Goal: Task Accomplishment & Management: Manage account settings

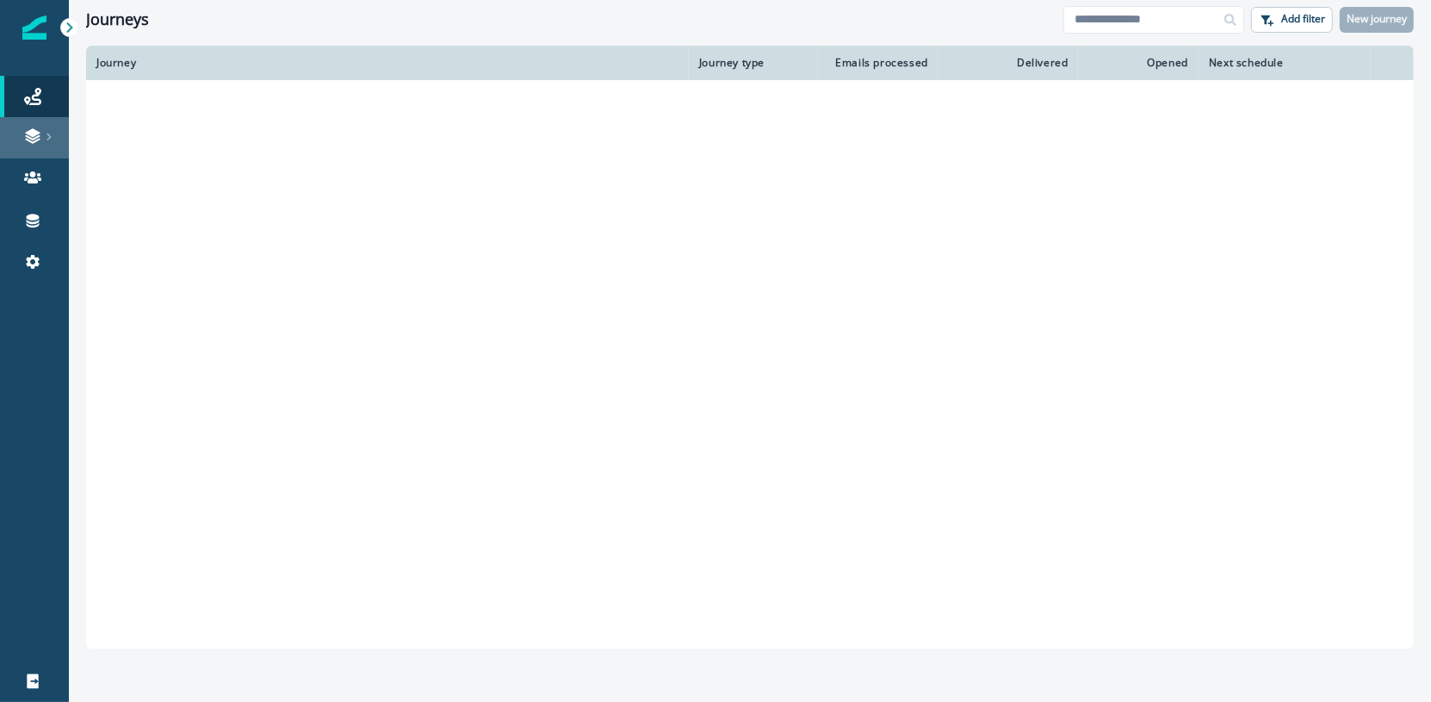
click at [28, 135] on icon at bounding box center [32, 135] width 17 height 17
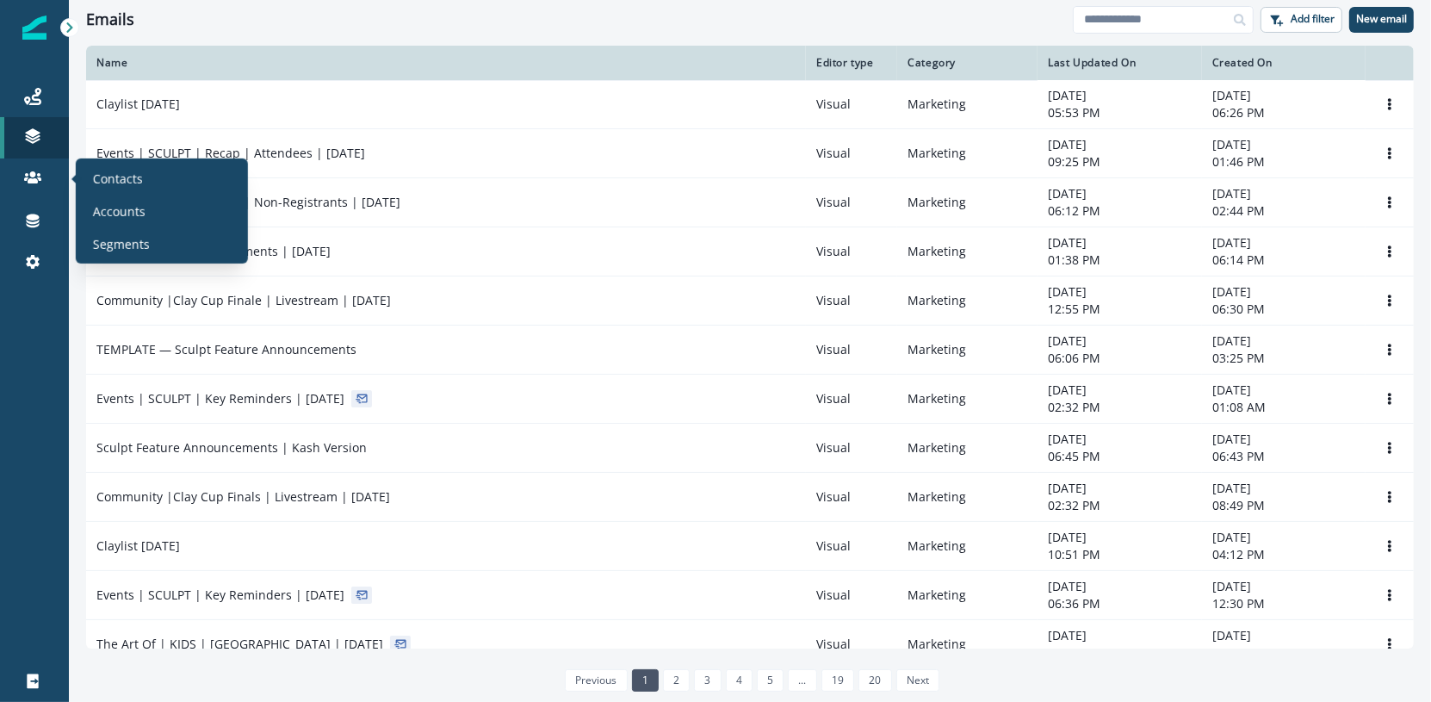
click at [108, 191] on div "Contacts Accounts Segments" at bounding box center [162, 210] width 158 height 91
click at [160, 191] on div "Contacts Accounts Segments" at bounding box center [162, 210] width 158 height 91
click at [148, 177] on div "Contacts" at bounding box center [162, 178] width 158 height 26
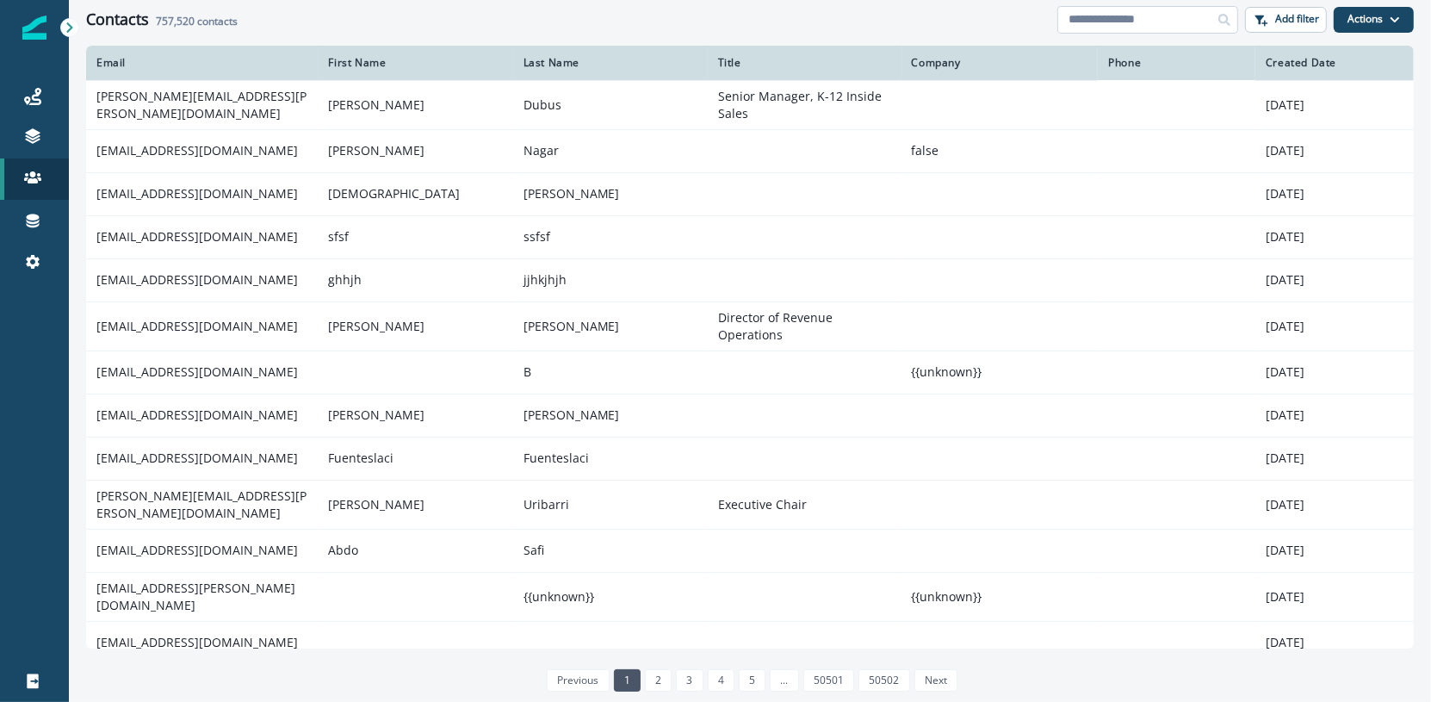
click at [1173, 6] on input at bounding box center [1148, 20] width 181 height 28
paste input "**********"
type input "**********"
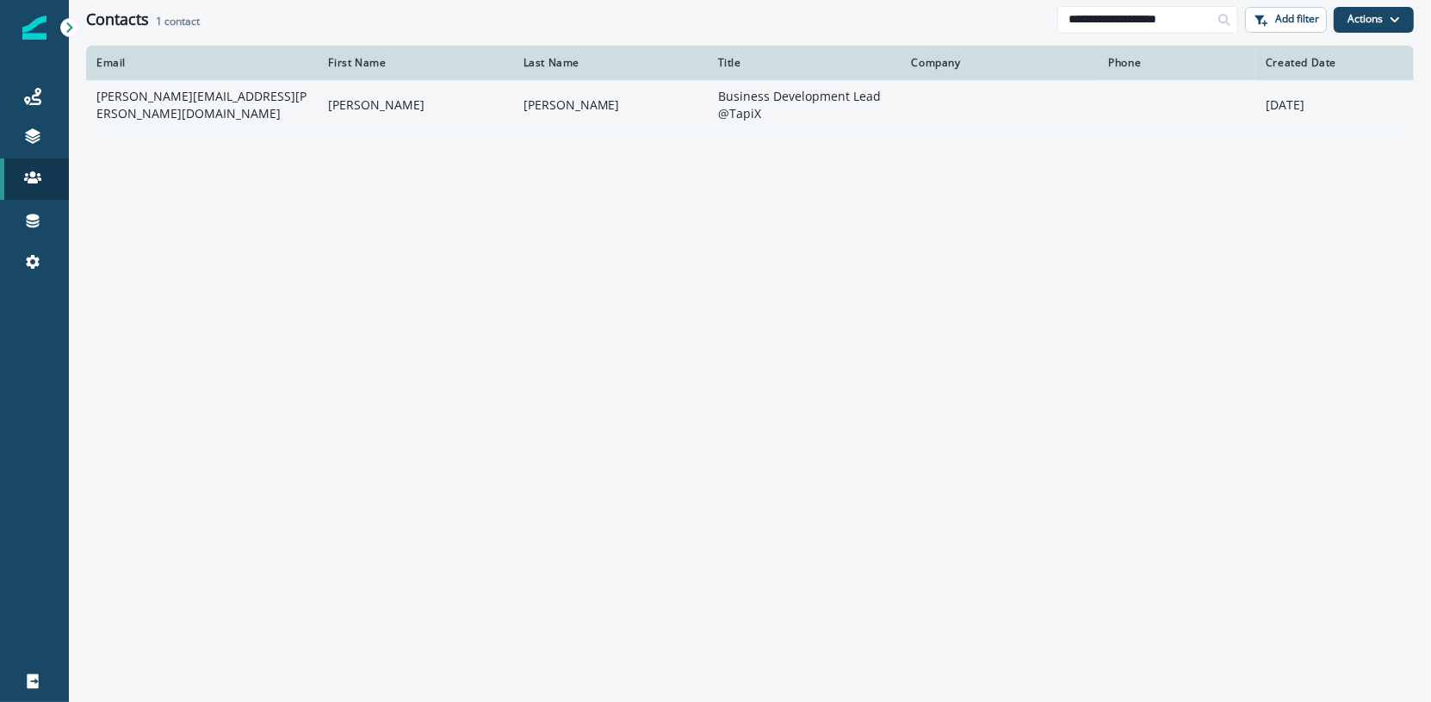
click at [970, 87] on td at bounding box center [1000, 104] width 197 height 49
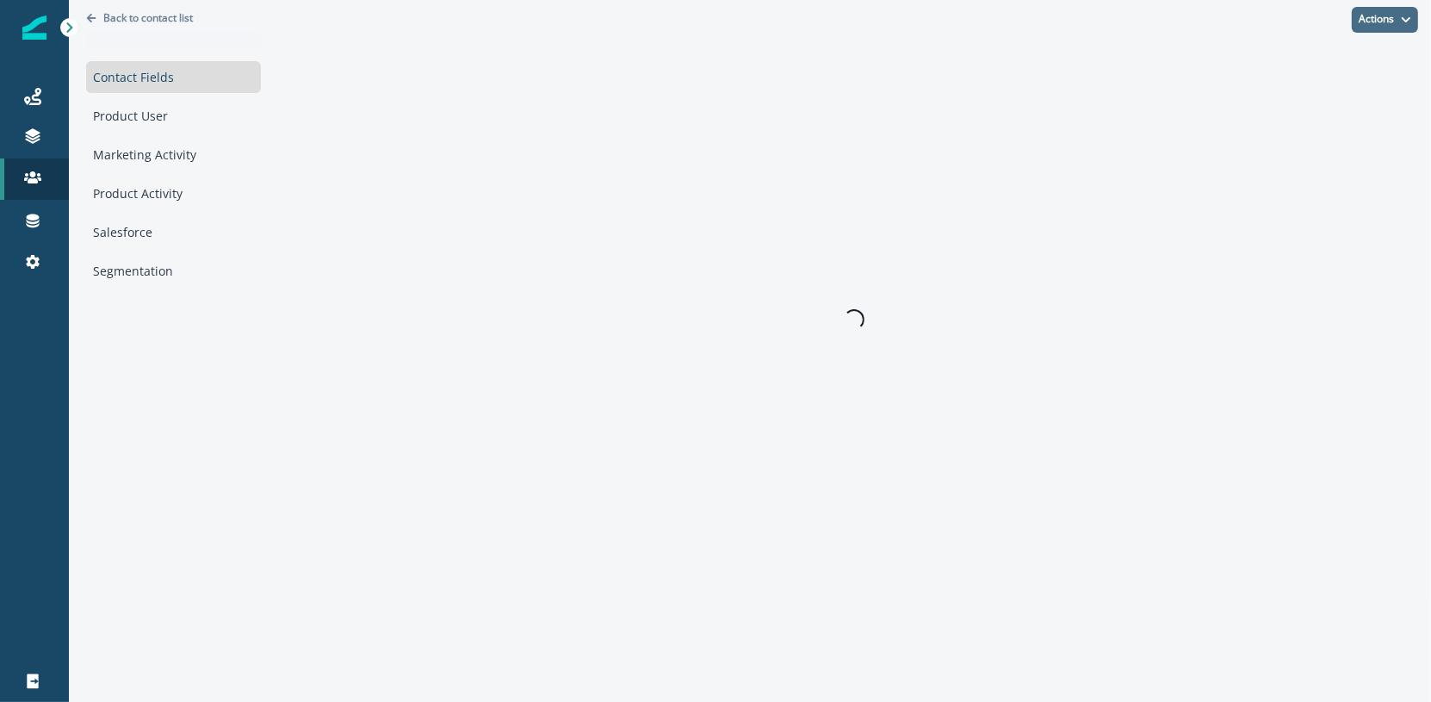
click at [1387, 22] on button "Actions" at bounding box center [1385, 20] width 66 height 26
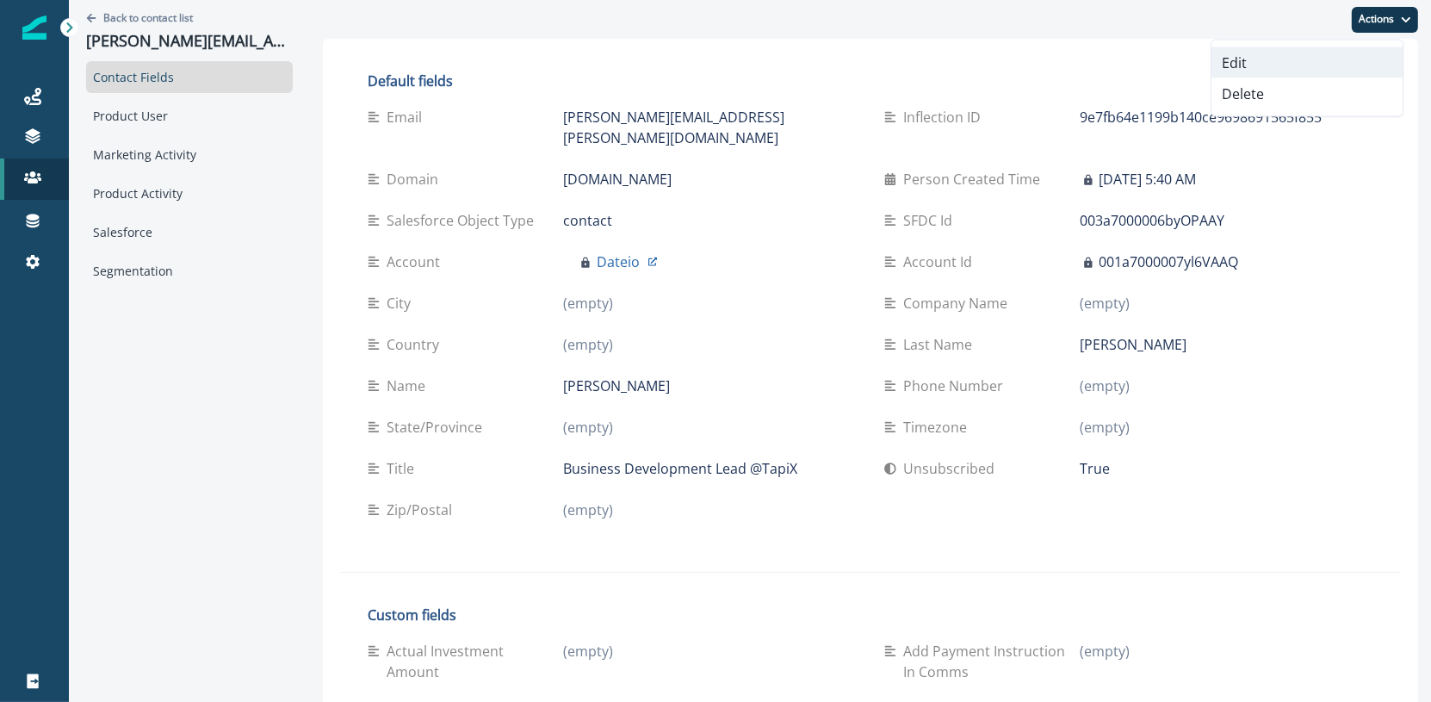
click at [1357, 47] on button "Edit" at bounding box center [1307, 62] width 191 height 31
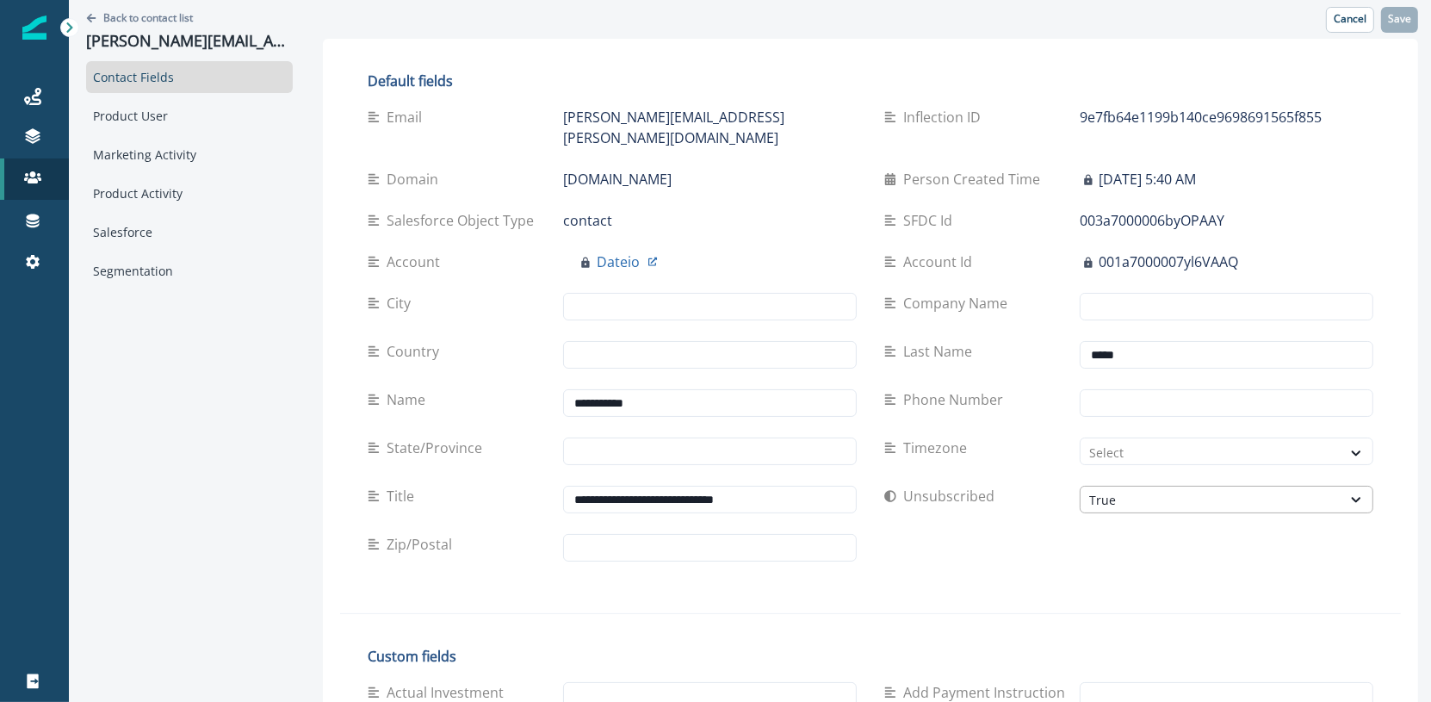
click at [1081, 490] on div "True" at bounding box center [1227, 500] width 294 height 28
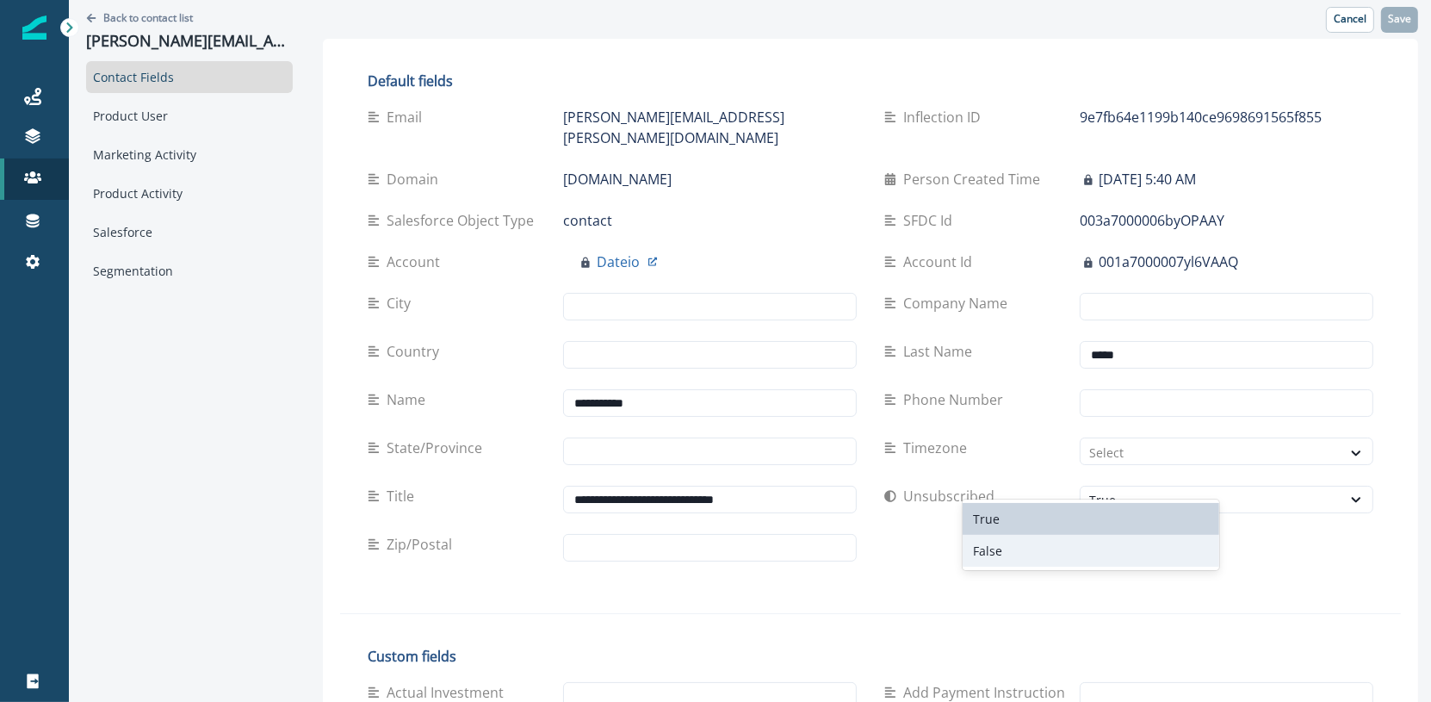
drag, startPoint x: 1058, startPoint y: 548, endPoint x: 1067, endPoint y: 531, distance: 18.5
click at [1058, 548] on div "False" at bounding box center [1092, 551] width 258 height 32
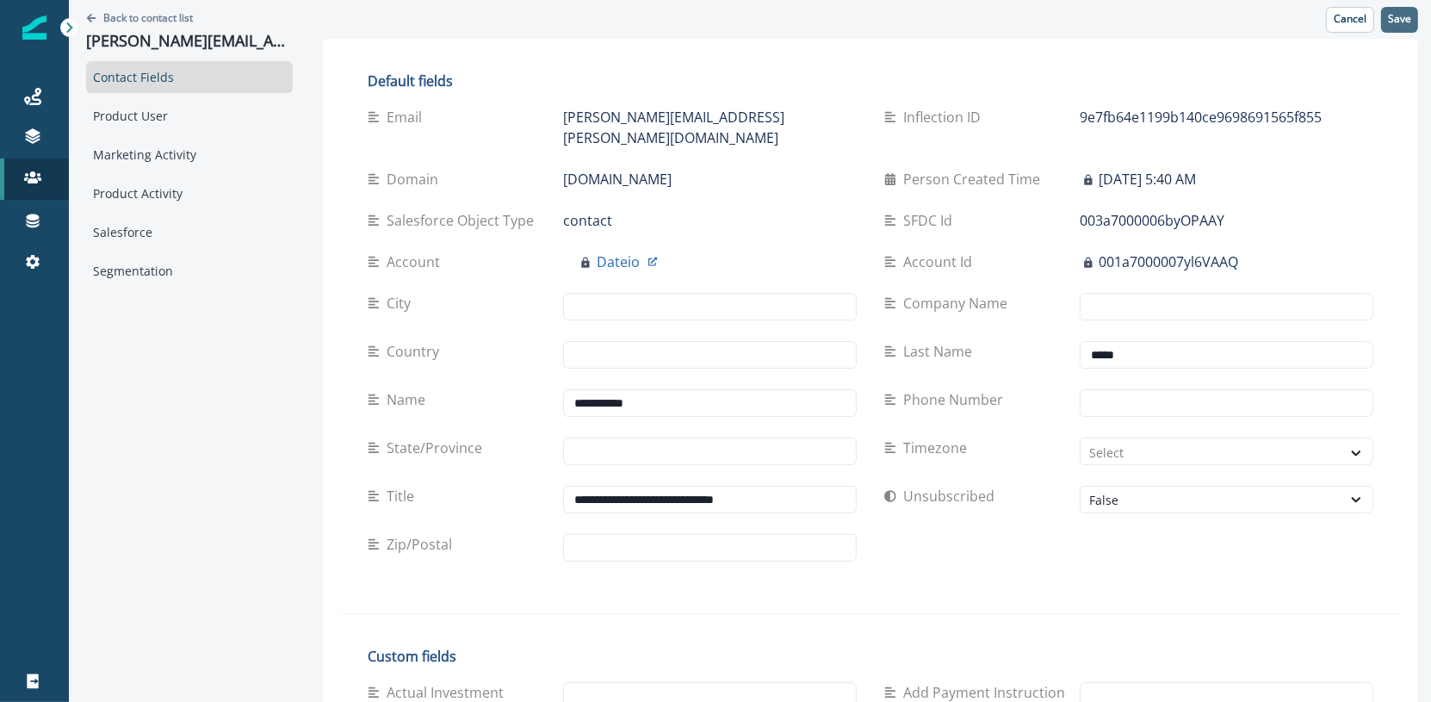
click at [1382, 28] on button "Save" at bounding box center [1399, 20] width 37 height 26
